Goal: Ask a question

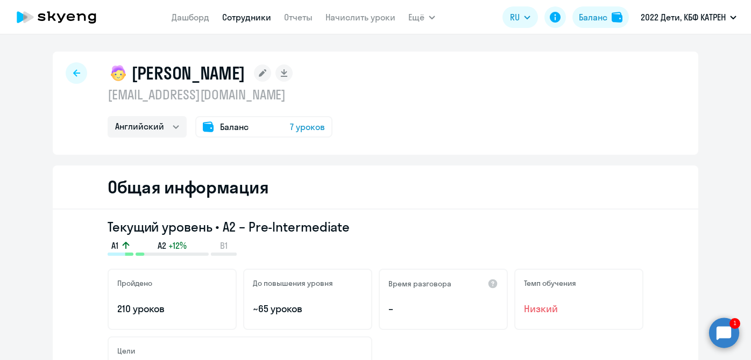
select select "english"
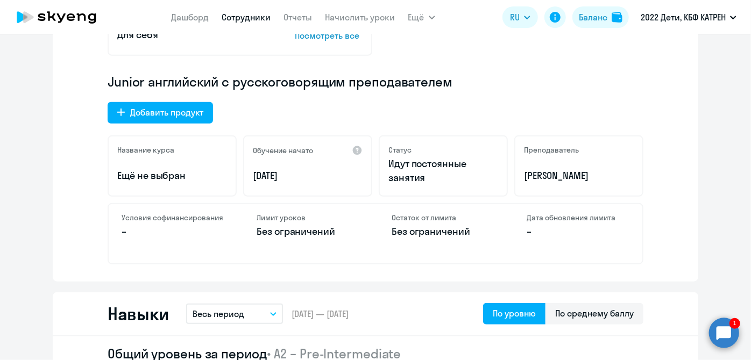
click at [732, 339] on circle at bounding box center [724, 333] width 30 height 30
click at [727, 338] on circle at bounding box center [724, 333] width 30 height 30
click at [724, 339] on circle at bounding box center [724, 333] width 30 height 30
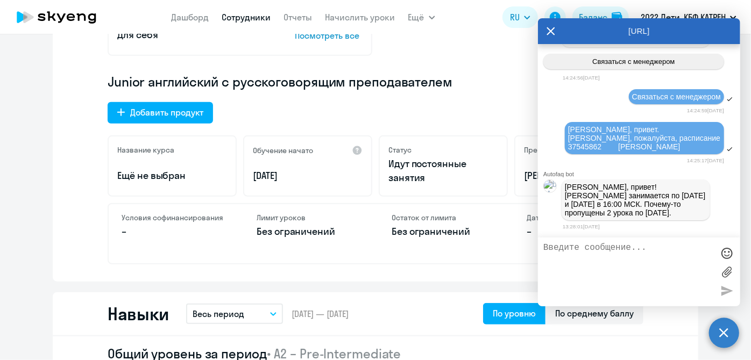
scroll to position [0, 0]
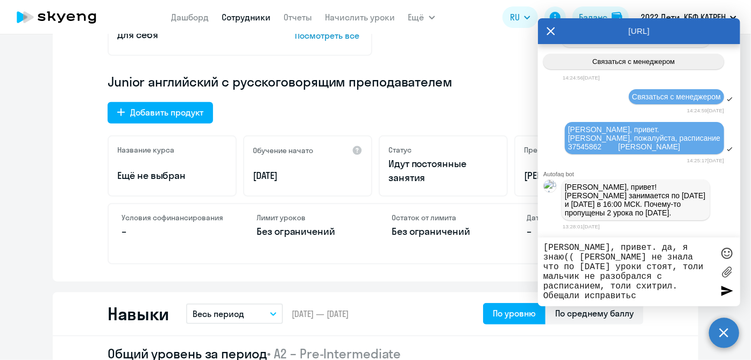
type textarea "[PERSON_NAME], привет. да, я знаю(( [PERSON_NAME] не знала что по [DATE] уроки …"
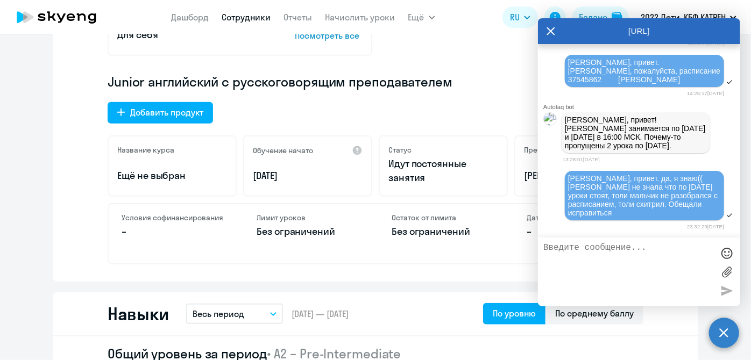
scroll to position [157306, 0]
drag, startPoint x: 565, startPoint y: 137, endPoint x: 643, endPoint y: 146, distance: 79.1
click at [643, 146] on p "[PERSON_NAME], привет! [PERSON_NAME] занимается по [DATE] и [DATE] в 16:00 МСК.…" at bounding box center [636, 133] width 142 height 34
copy p "[PERSON_NAME] занимается по [DATE] и [DATE] в 16:00 МСК"
click at [192, 12] on link "Дашборд" at bounding box center [191, 17] width 38 height 11
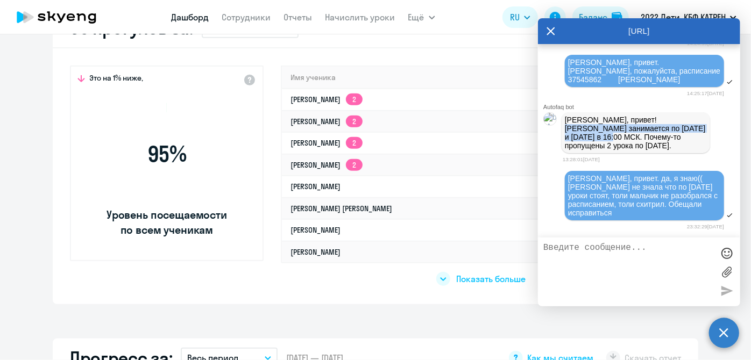
click at [549, 32] on icon at bounding box center [550, 31] width 9 height 26
click at [582, 258] on td "[DATE]" at bounding box center [605, 252] width 149 height 22
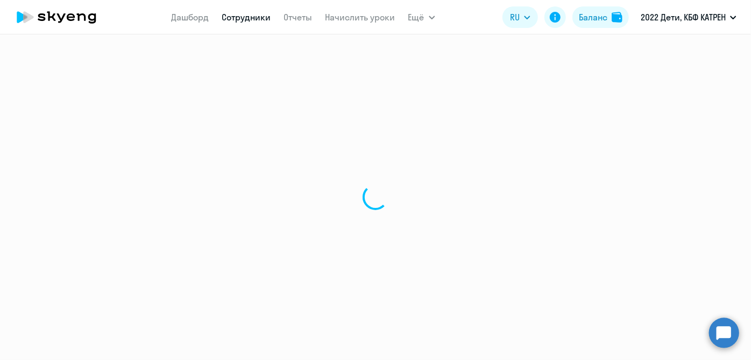
select select "math"
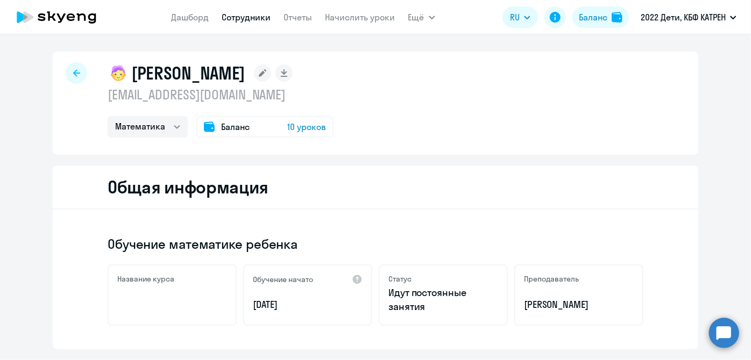
click at [732, 337] on circle at bounding box center [724, 333] width 30 height 30
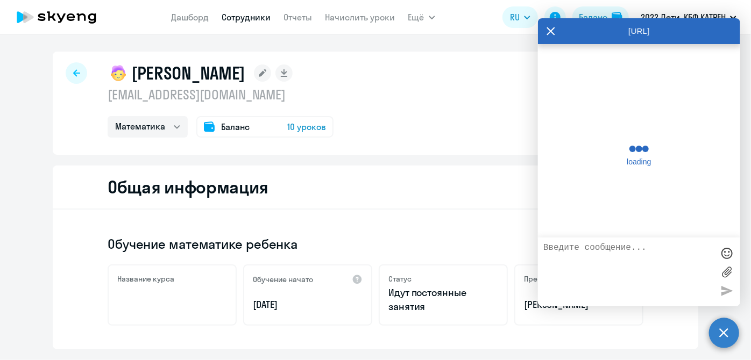
click at [651, 273] on textarea at bounding box center [628, 272] width 170 height 58
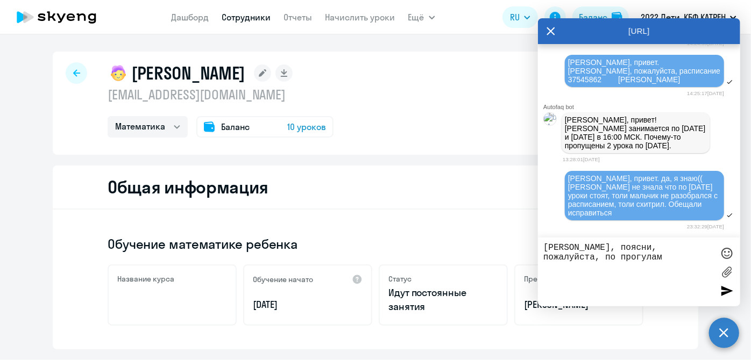
paste textarea "22976856 [PERSON_NAME]"
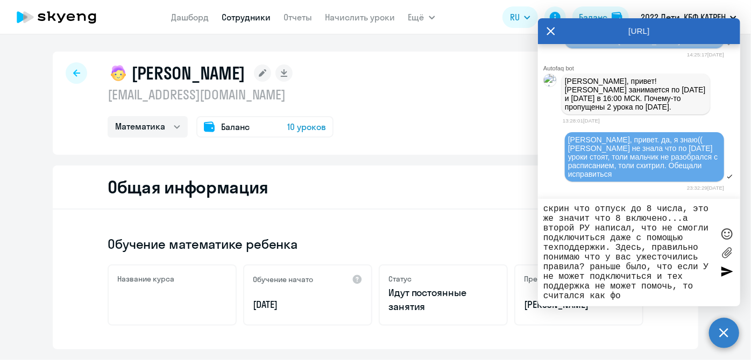
scroll to position [78, 0]
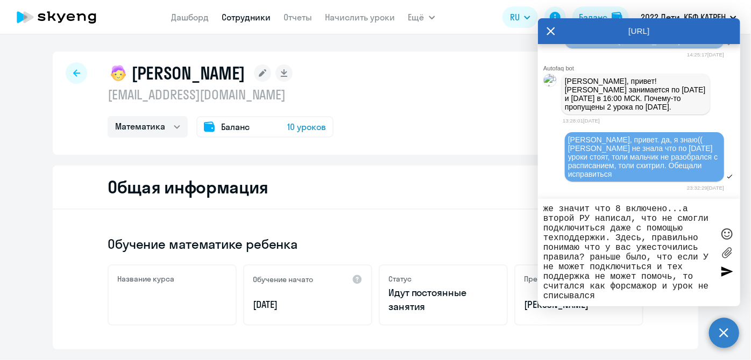
type textarea "[PERSON_NAME], поясни, пожалуйста, по прогулам 22976856 [PERSON_NAME]. У нее ст…"
click at [734, 270] on div at bounding box center [726, 271] width 16 height 16
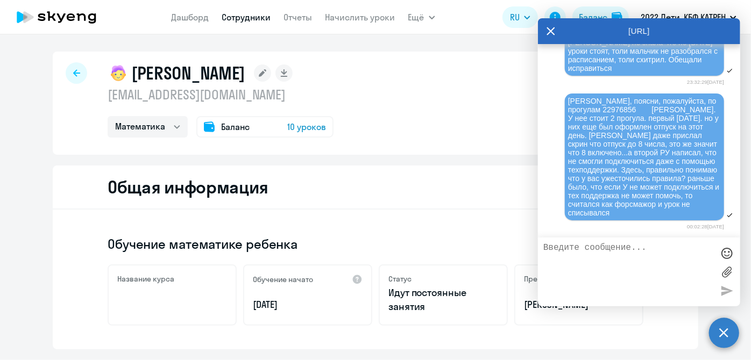
scroll to position [157451, 0]
